Goal: Browse casually

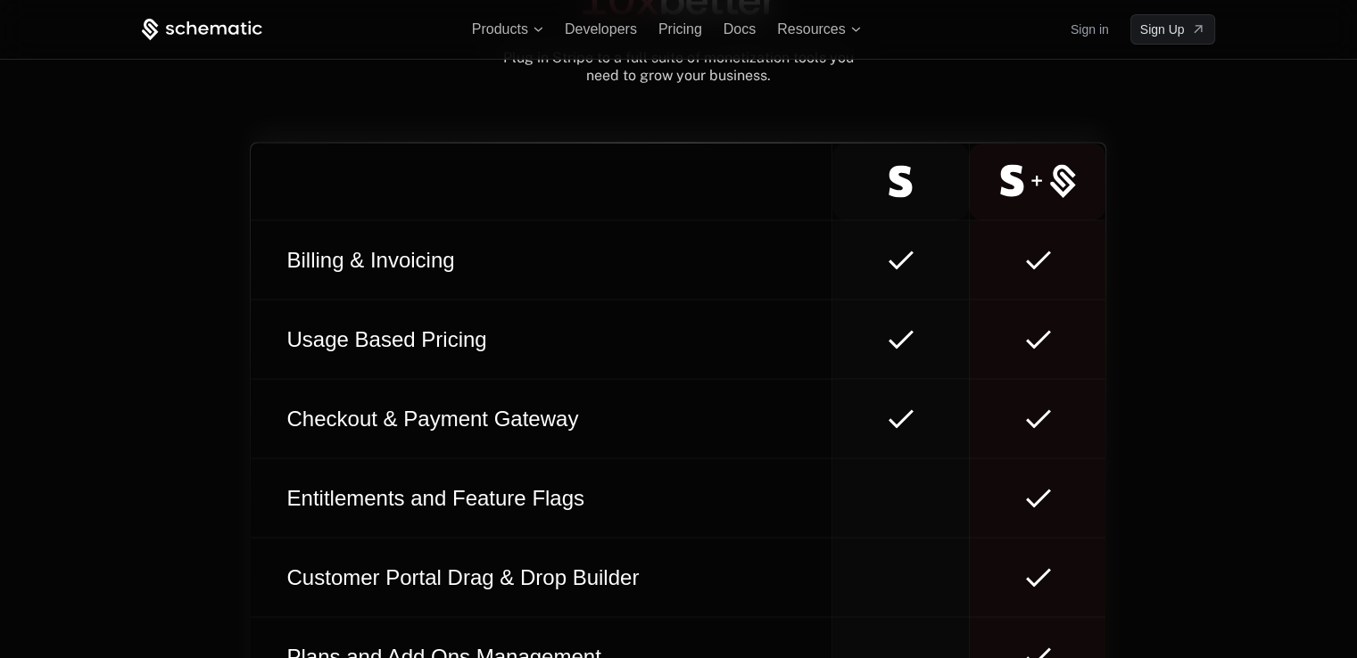
scroll to position [10180, 0]
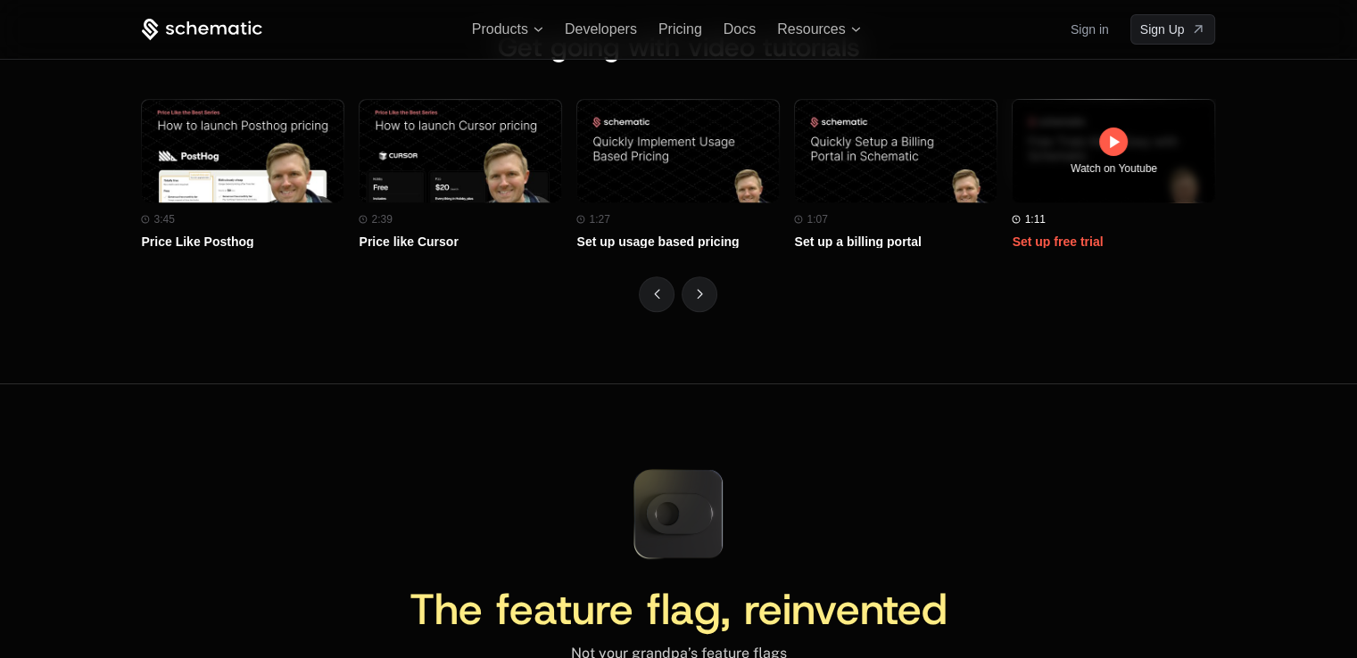
scroll to position [7753, 0]
